Goal: Communication & Community: Participate in discussion

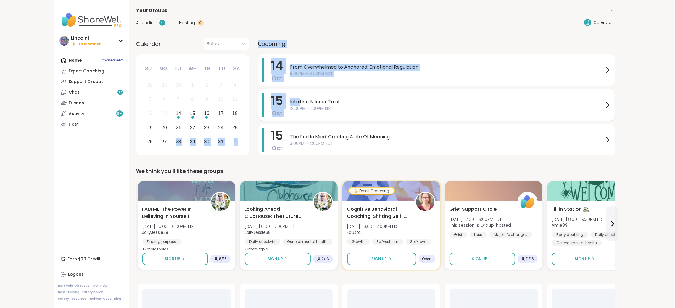
click at [305, 104] on div "Calendar Select... Previous Month Next Month [DATE] Su Mo Tu We Th Fr Sa 28 29 …" at bounding box center [375, 98] width 478 height 120
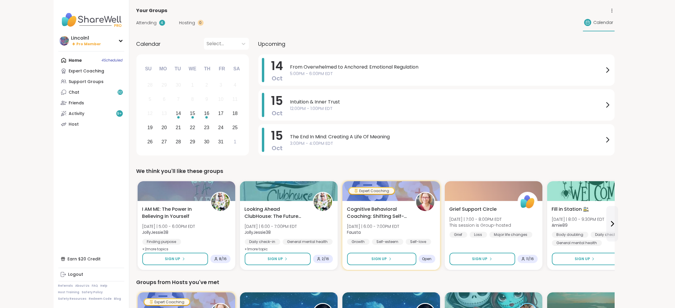
click at [417, 63] on div "From Overwhelmed to Anchored: Emotional Regulation 5:00PM - 6:00PM EDT" at bounding box center [450, 70] width 321 height 24
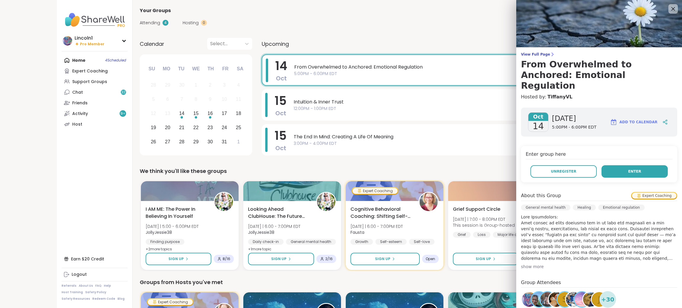
click at [628, 169] on span "Enter" at bounding box center [634, 171] width 13 height 5
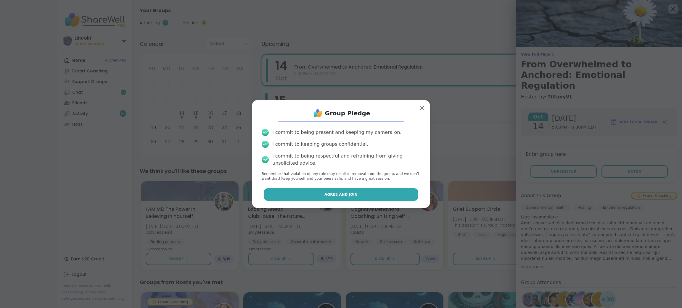
click at [355, 190] on button "Agree and Join" at bounding box center [341, 195] width 154 height 12
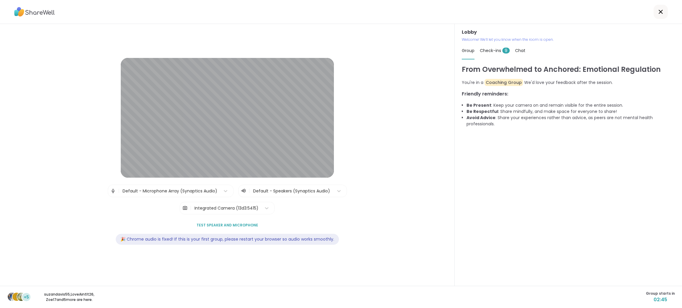
click at [382, 165] on div "Lobby | Default - Microphone Array (Synaptics Audio) | Default - Speakers (Syna…" at bounding box center [227, 155] width 409 height 194
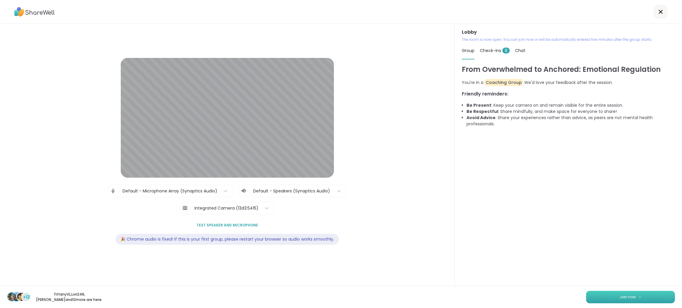
click at [611, 295] on button "Join now" at bounding box center [630, 297] width 89 height 12
